Goal: Check status: Check status

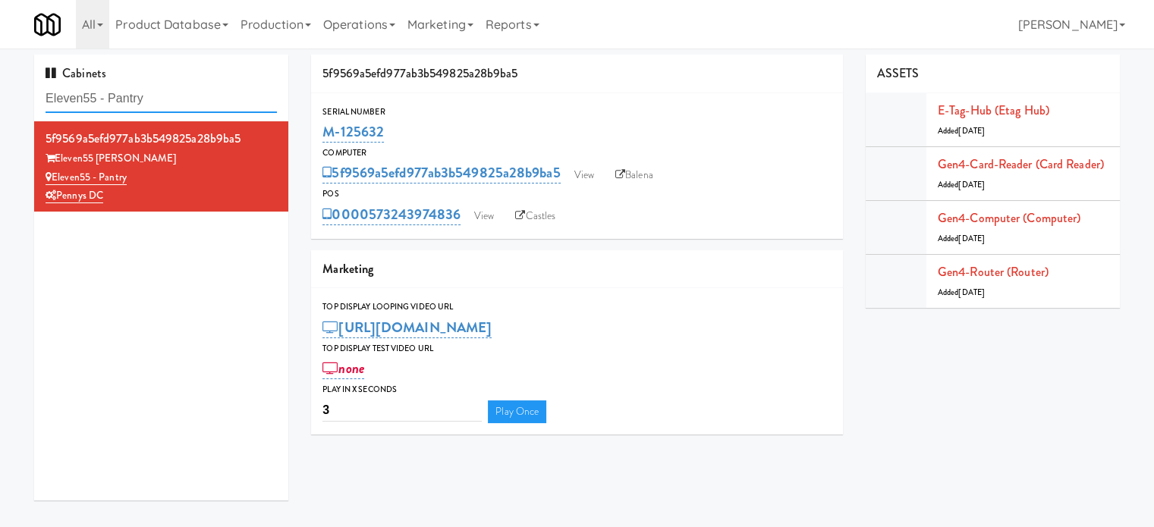
click at [167, 102] on input "Eleven55 - Pantry" at bounding box center [161, 99] width 231 height 28
click at [165, 102] on input "Eleven55 - Pantry" at bounding box center [161, 99] width 231 height 28
click at [164, 99] on input "Eleven55 - Pantry" at bounding box center [161, 99] width 231 height 28
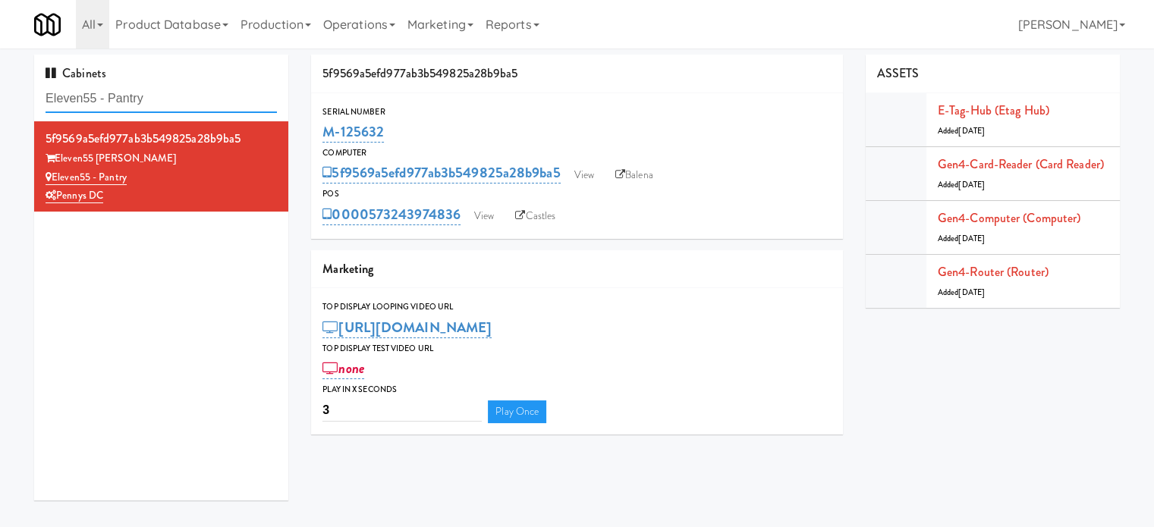
click at [165, 97] on input "Eleven55 - Pantry" at bounding box center [161, 99] width 231 height 28
paste input "Avant HP - Cooler - Left"
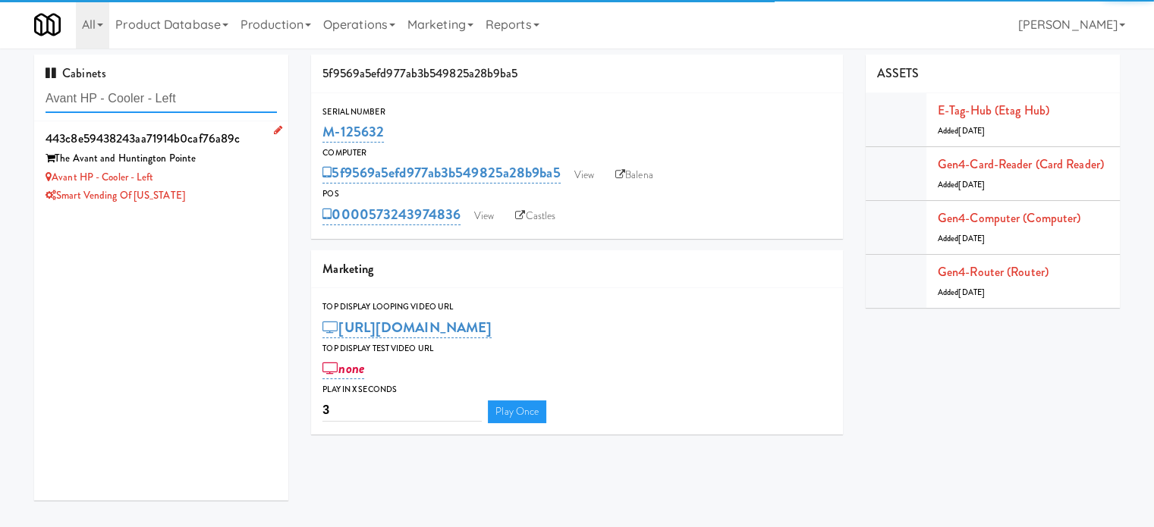
type input "Avant HP - Cooler - Left"
click at [248, 189] on div "Smart Vending of [US_STATE]" at bounding box center [161, 196] width 231 height 19
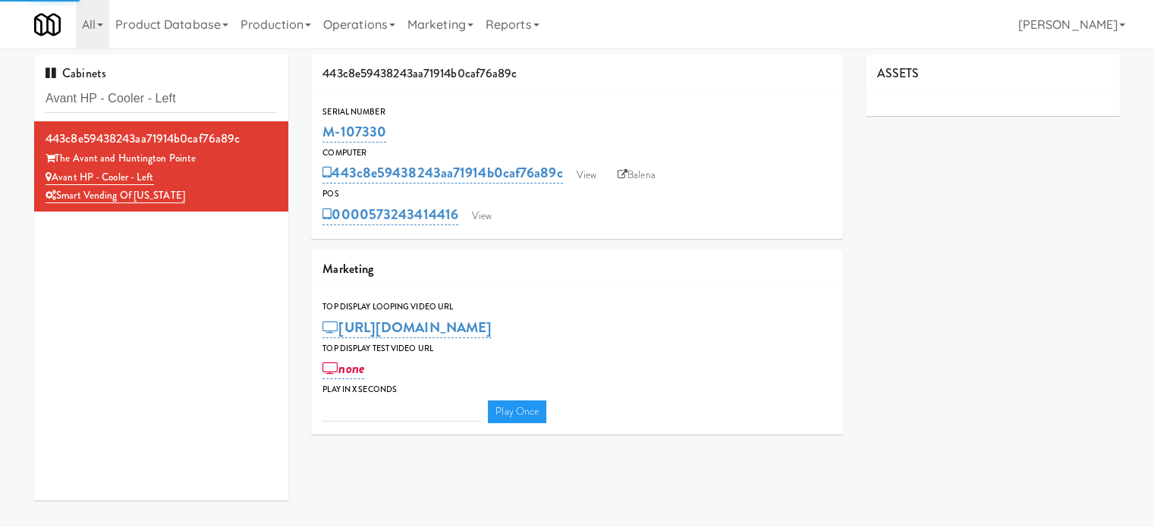
type input "3"
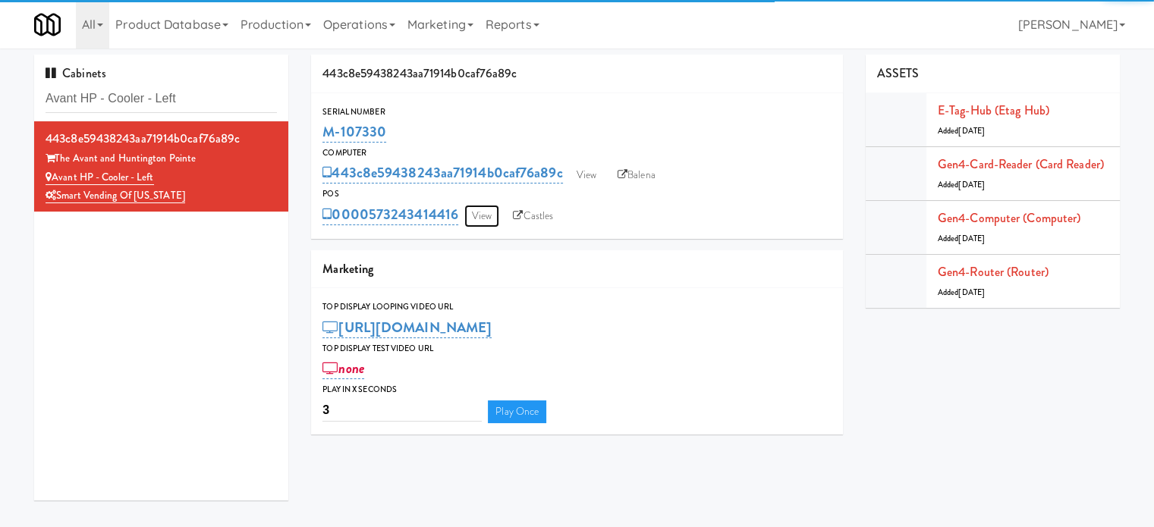
click at [477, 218] on link "View" at bounding box center [481, 216] width 35 height 23
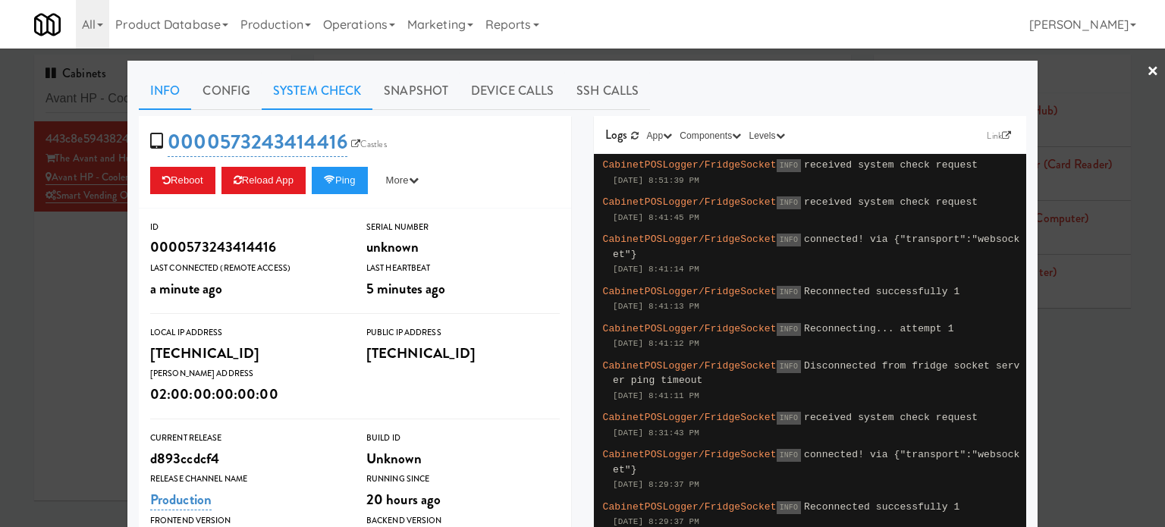
click at [336, 89] on link "System Check" at bounding box center [317, 91] width 111 height 38
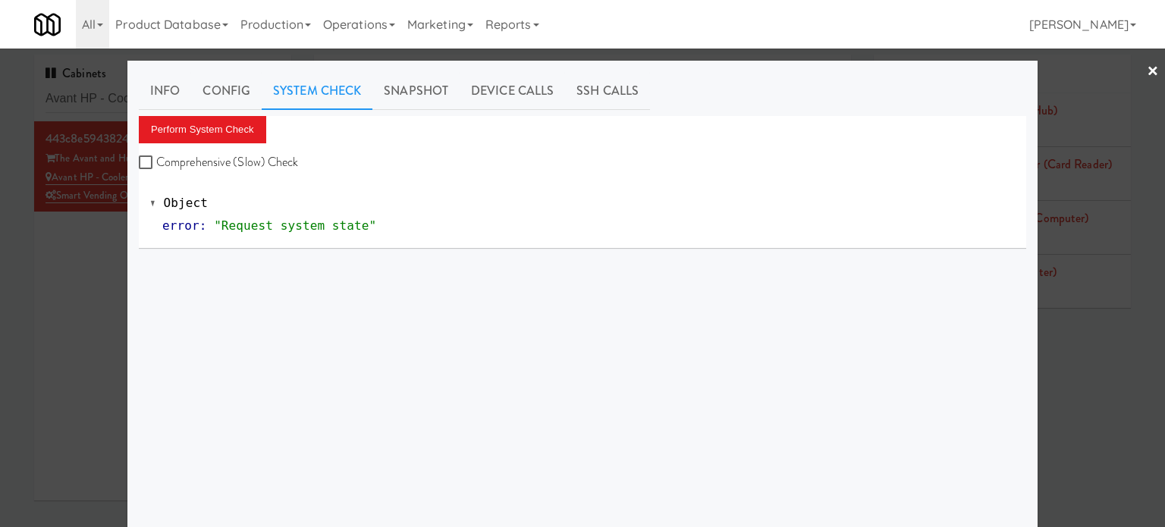
click at [325, 81] on link "System Check" at bounding box center [317, 91] width 111 height 38
click at [316, 90] on link "System Check" at bounding box center [317, 91] width 111 height 38
click at [228, 126] on button "Perform System Check" at bounding box center [202, 129] width 127 height 27
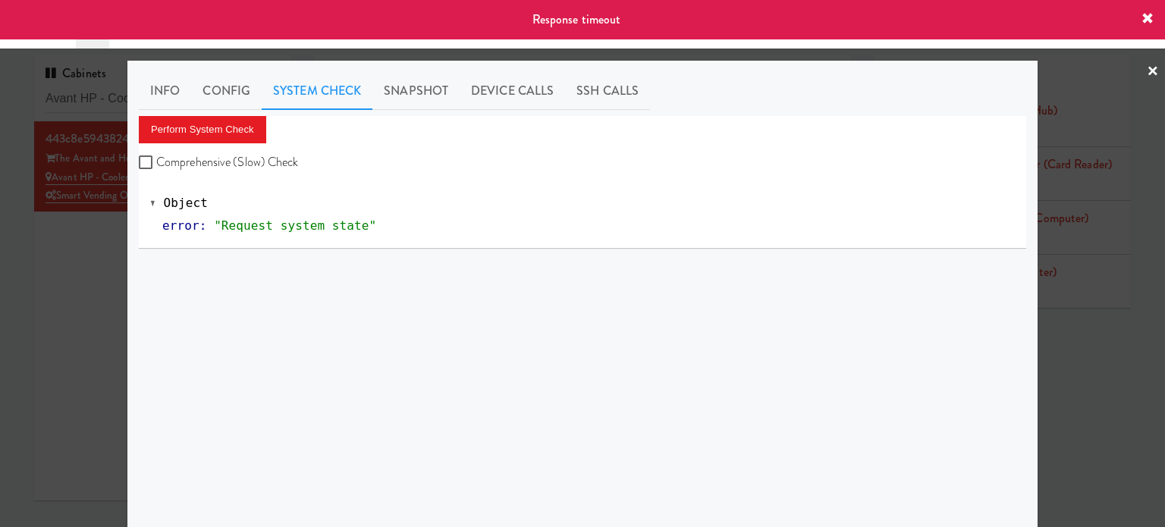
click at [84, 278] on div at bounding box center [582, 263] width 1165 height 527
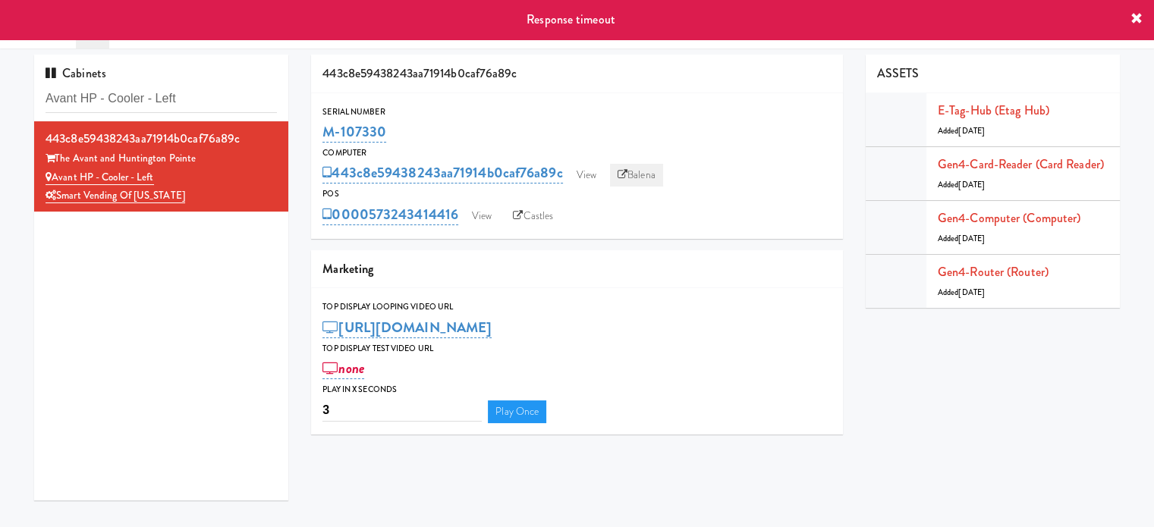
click at [655, 175] on link "Balena" at bounding box center [636, 175] width 53 height 23
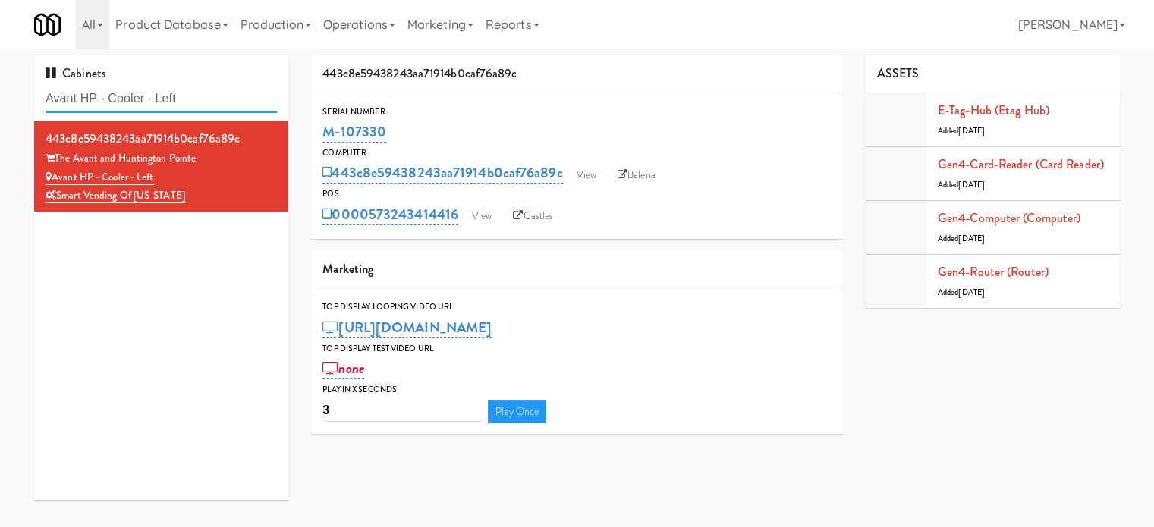
click at [218, 105] on input "Avant HP - Cooler - Left" at bounding box center [161, 99] width 231 height 28
click at [218, 104] on input "Avant HP - Cooler - Left" at bounding box center [161, 99] width 231 height 28
click at [219, 102] on input "Avant HP - Cooler - Left" at bounding box center [161, 99] width 231 height 28
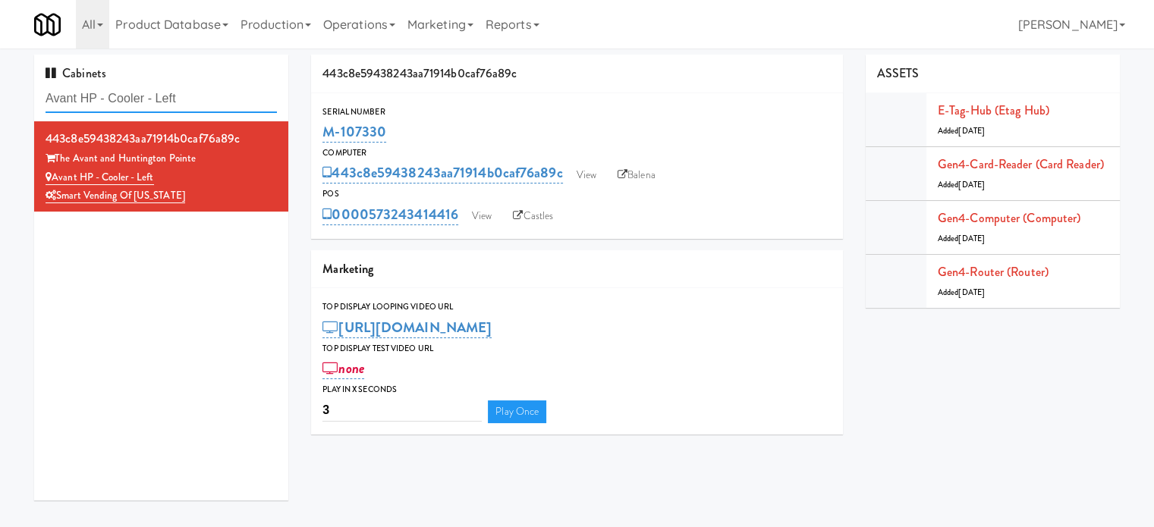
click at [220, 102] on input "Avant HP - Cooler - Left" at bounding box center [161, 99] width 231 height 28
paste input "Middle"
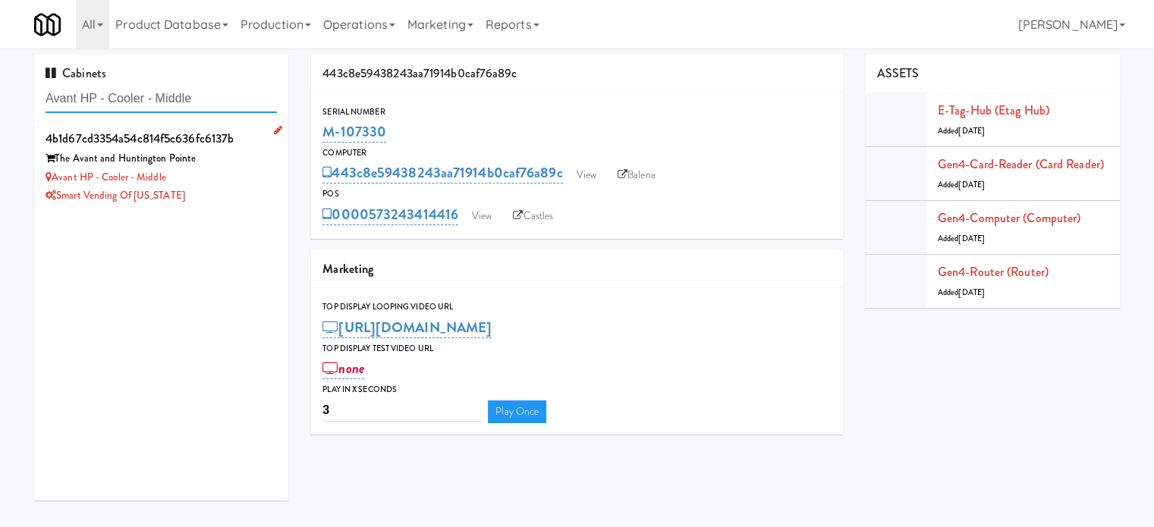
type input "Avant HP - Cooler - Middle"
click at [211, 196] on div "Smart Vending of [US_STATE]" at bounding box center [161, 196] width 231 height 19
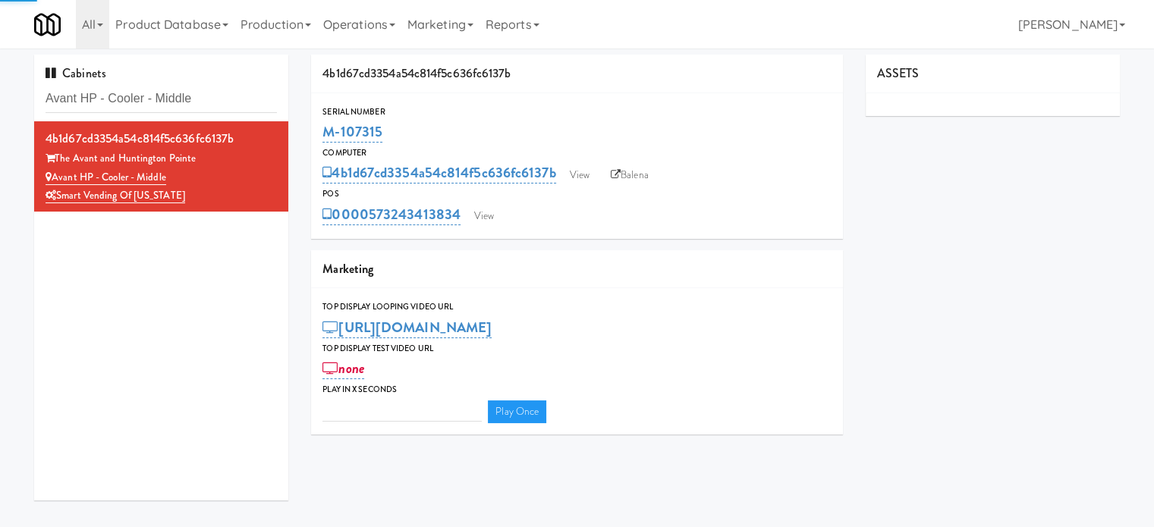
type input "3"
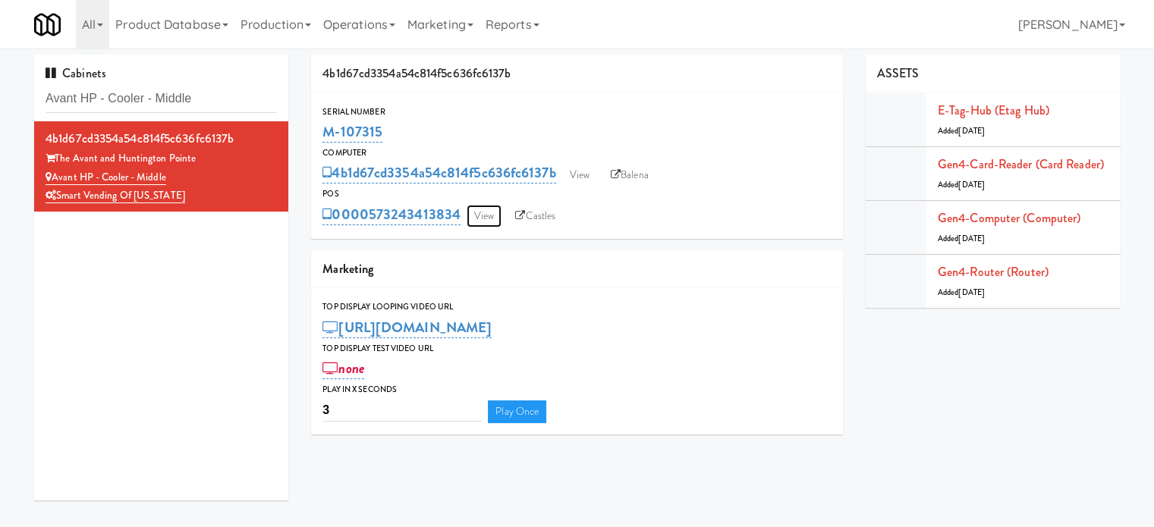
click at [489, 215] on link "View" at bounding box center [484, 216] width 35 height 23
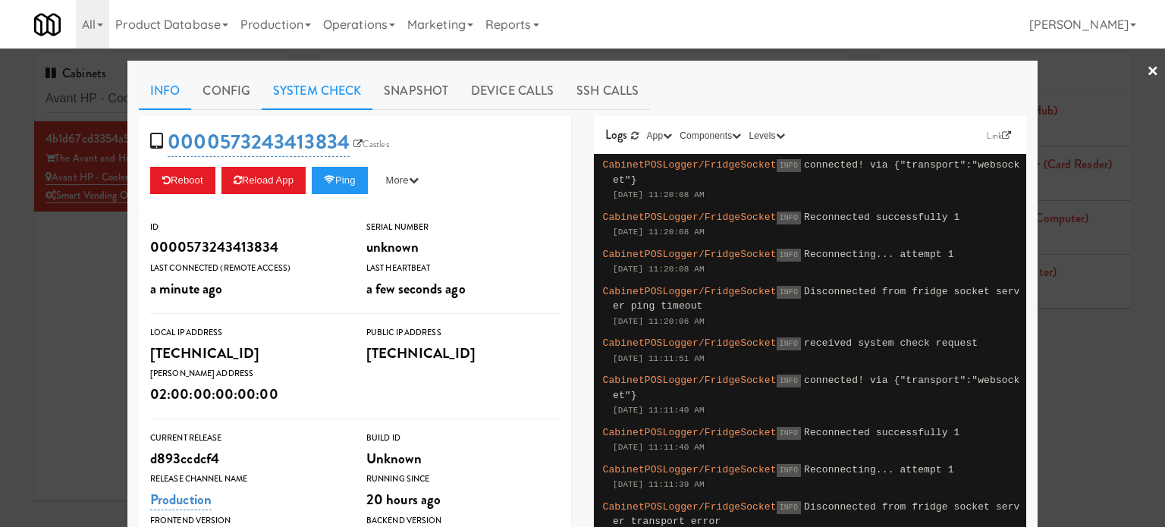
click at [303, 96] on link "System Check" at bounding box center [317, 91] width 111 height 38
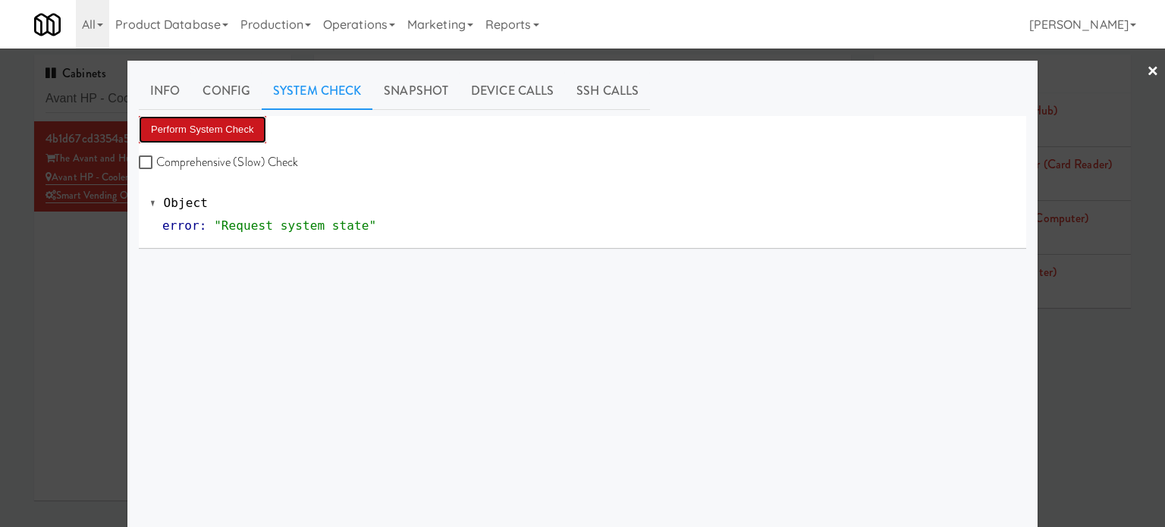
click at [215, 125] on button "Perform System Check" at bounding box center [202, 129] width 127 height 27
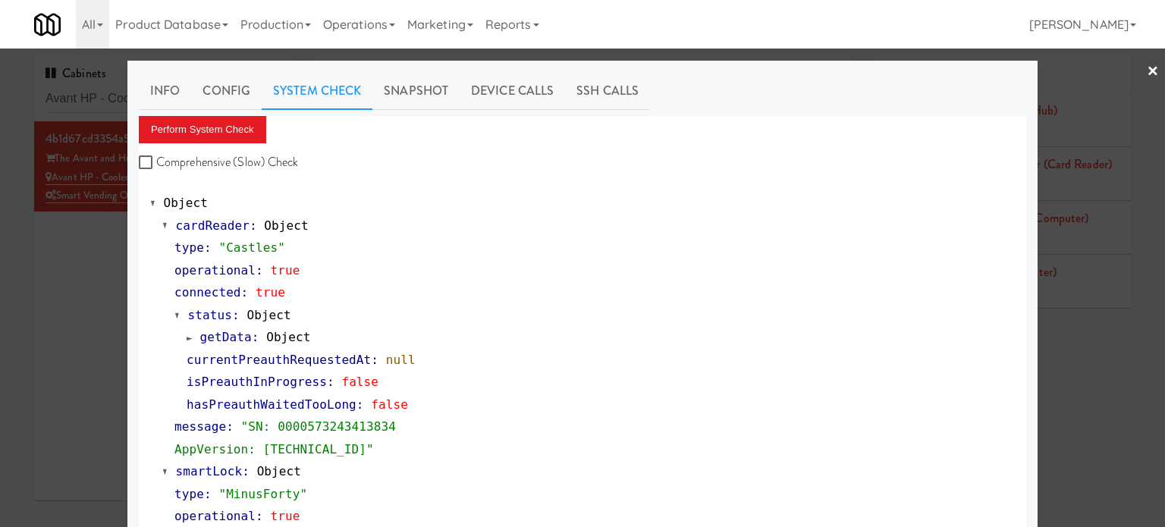
click at [102, 332] on div at bounding box center [582, 263] width 1165 height 527
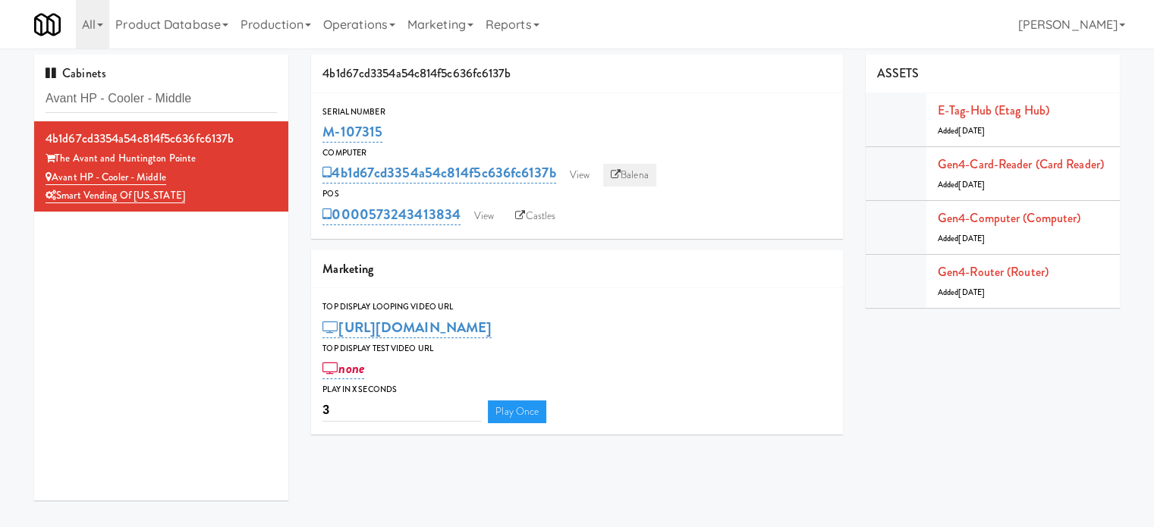
click at [634, 174] on link "Balena" at bounding box center [629, 175] width 53 height 23
click at [218, 98] on input "Avant HP - Cooler - Middle" at bounding box center [161, 99] width 231 height 28
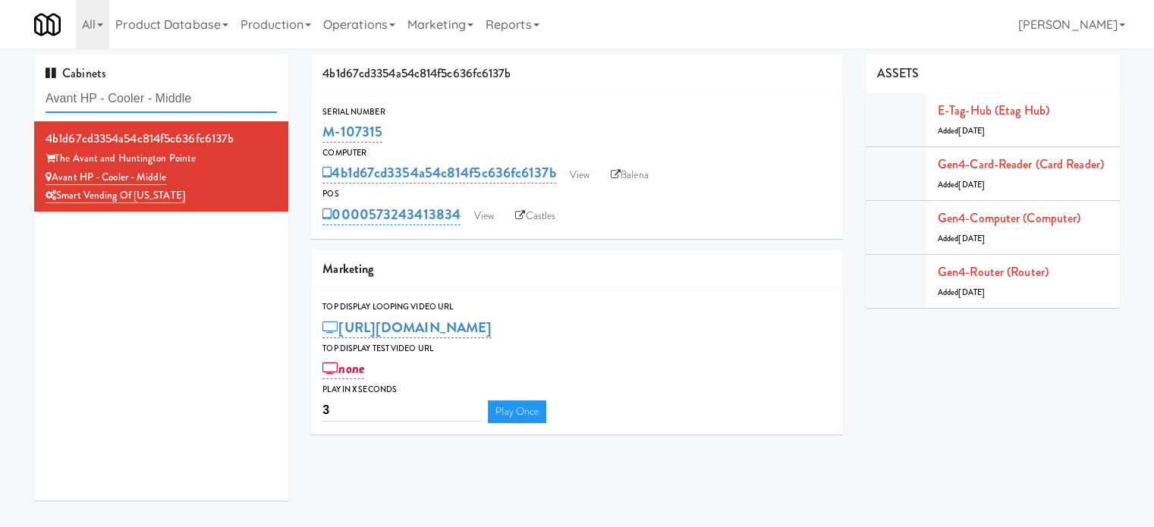
paste input "Flats at [GEOGRAPHIC_DATA]"
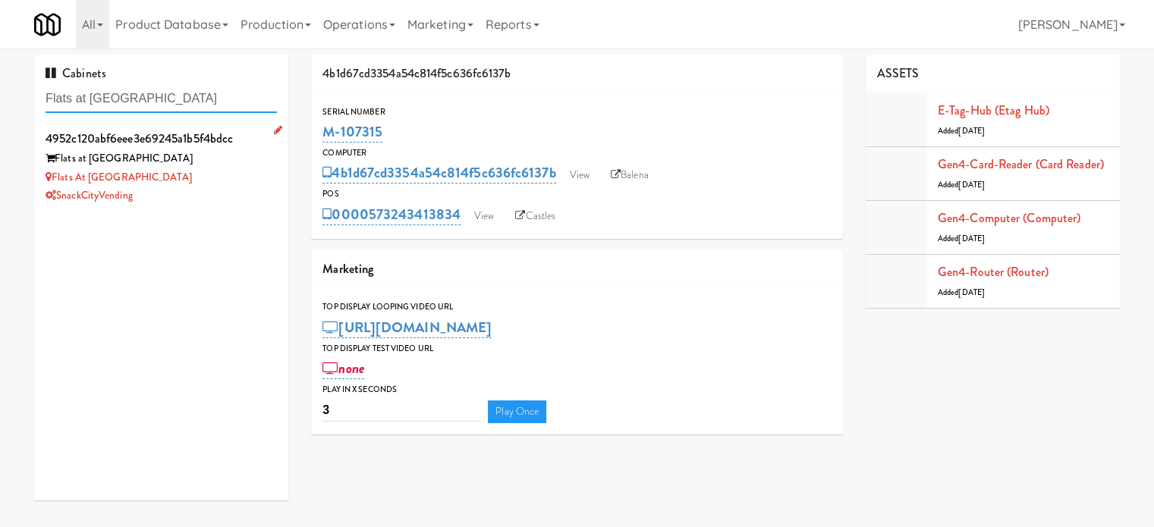
type input "Flats at [GEOGRAPHIC_DATA]"
click at [249, 192] on div "SnackCityVending" at bounding box center [161, 196] width 231 height 19
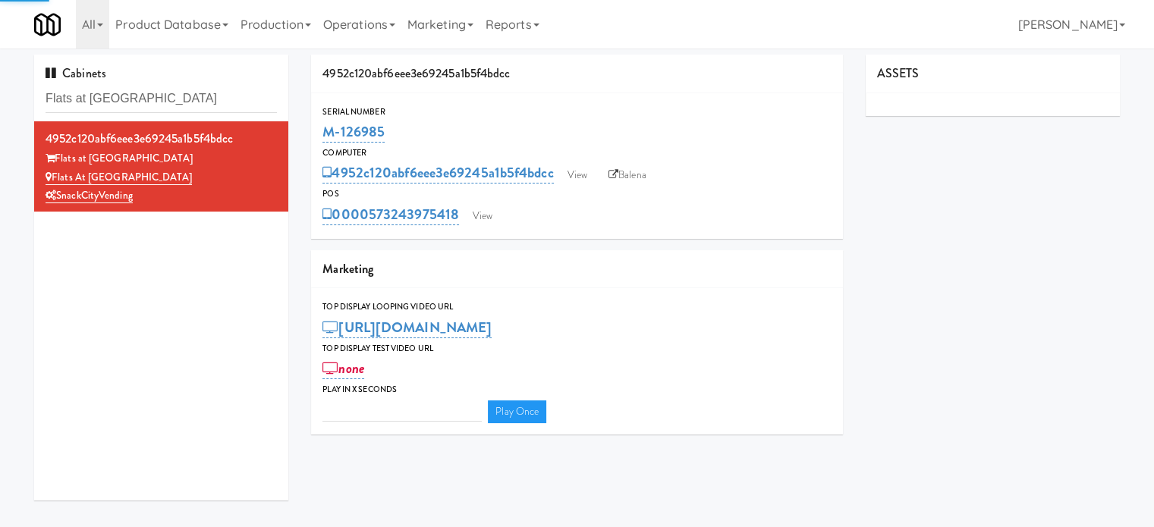
type input "3"
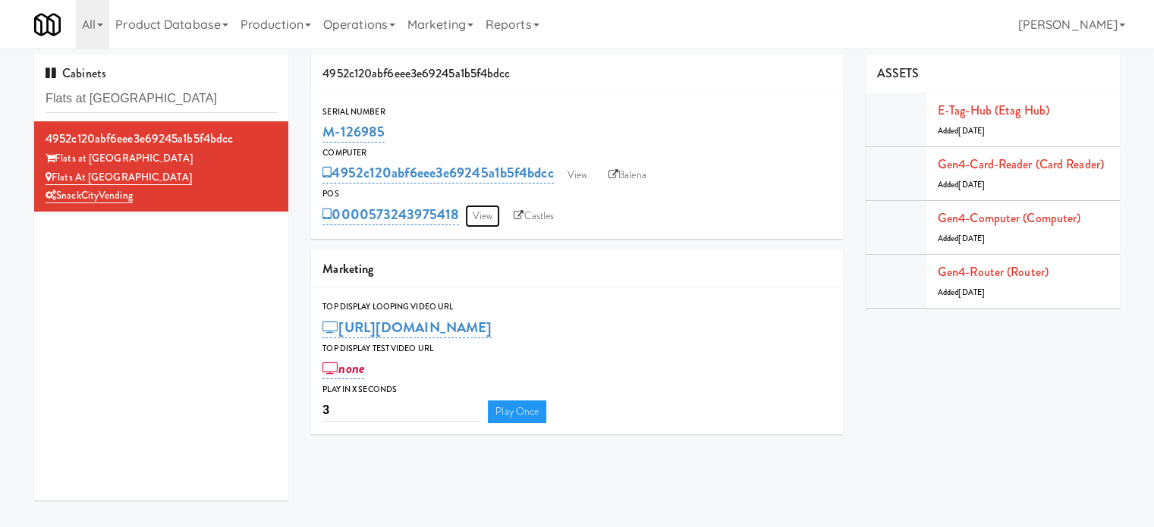
click at [483, 221] on link "View" at bounding box center [482, 216] width 35 height 23
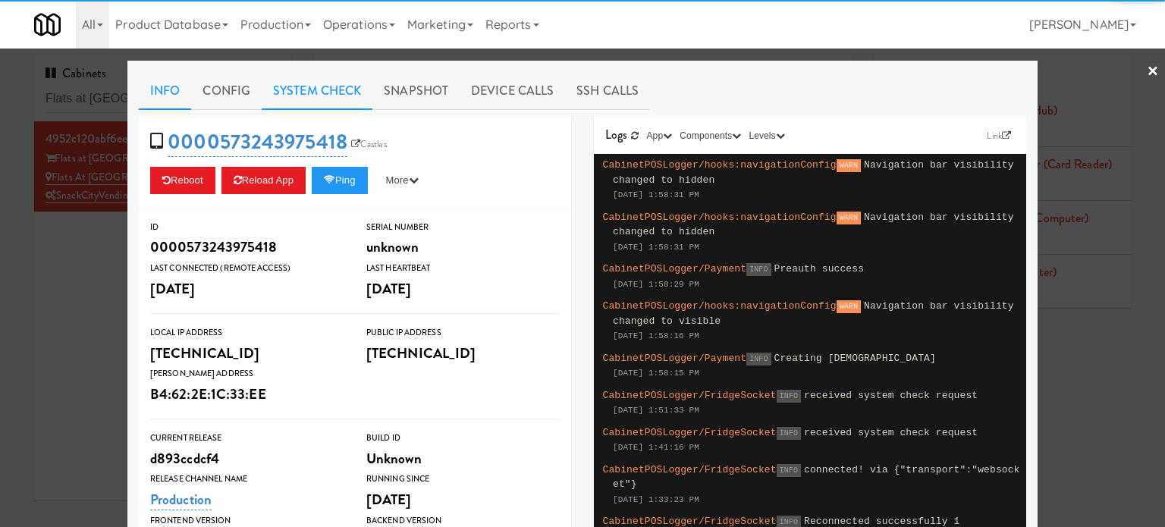
click at [313, 91] on link "System Check" at bounding box center [317, 91] width 111 height 38
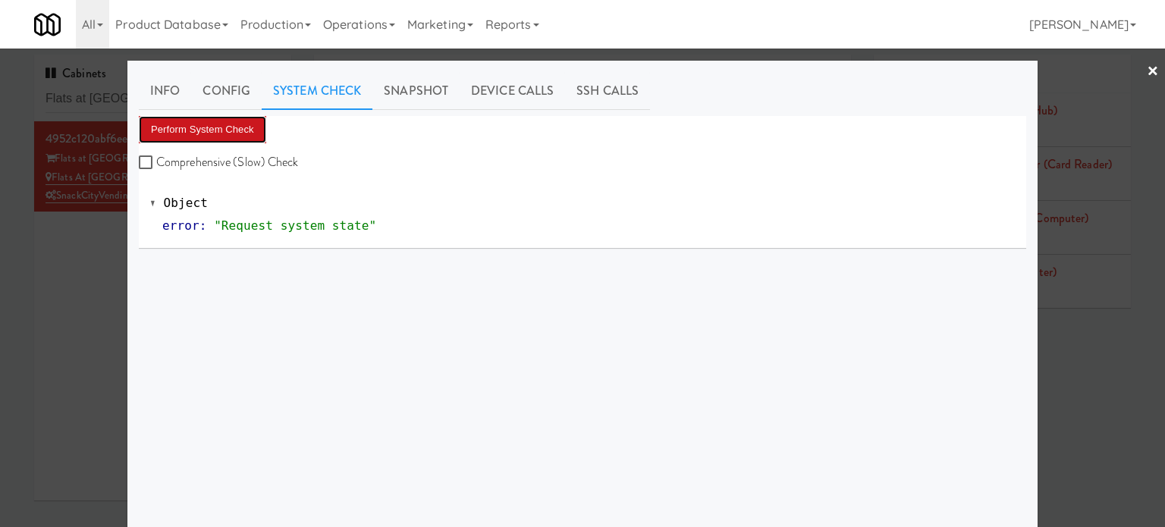
click at [193, 121] on button "Perform System Check" at bounding box center [202, 129] width 127 height 27
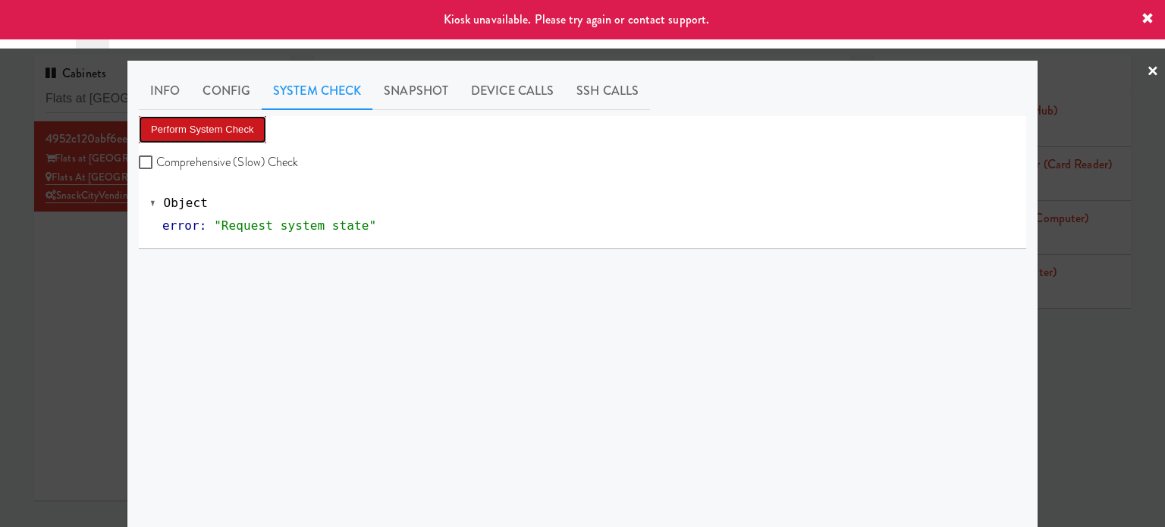
click at [196, 127] on button "Perform System Check" at bounding box center [202, 129] width 127 height 27
click at [102, 233] on div at bounding box center [582, 263] width 1165 height 527
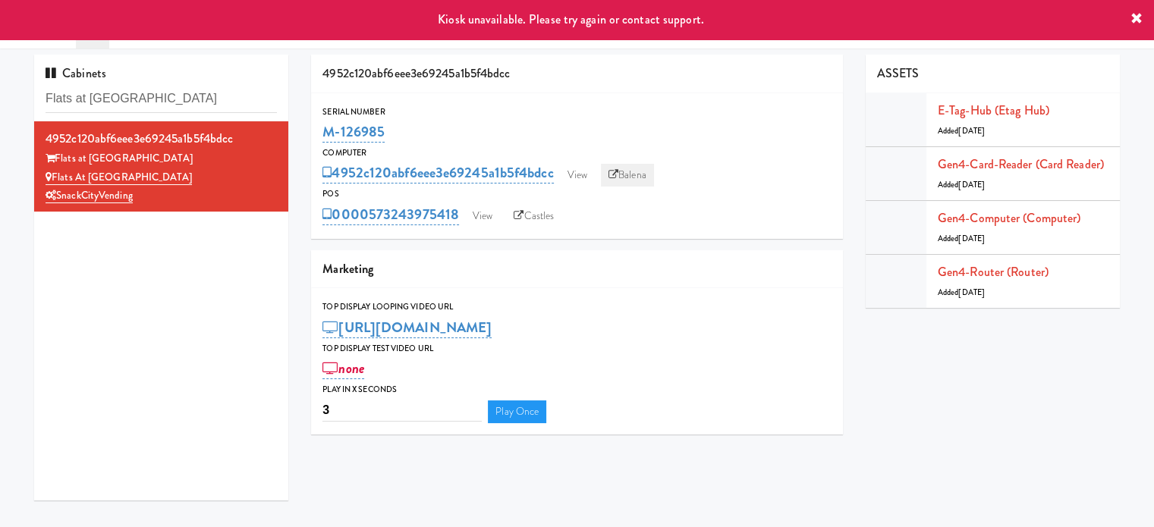
click at [634, 179] on link "Balena" at bounding box center [627, 175] width 53 height 23
